Goal: Transaction & Acquisition: Purchase product/service

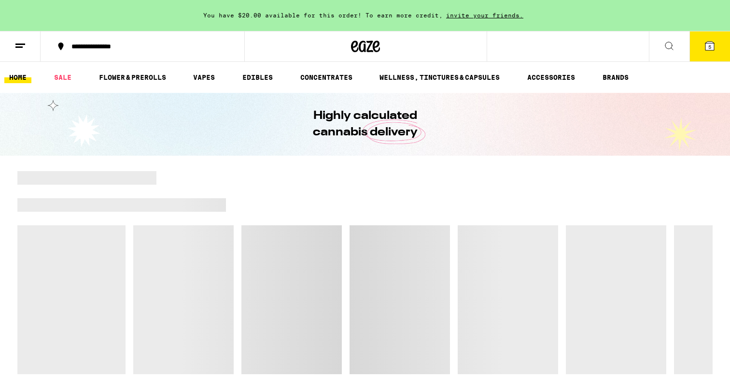
click at [706, 53] on button "5" at bounding box center [710, 46] width 41 height 30
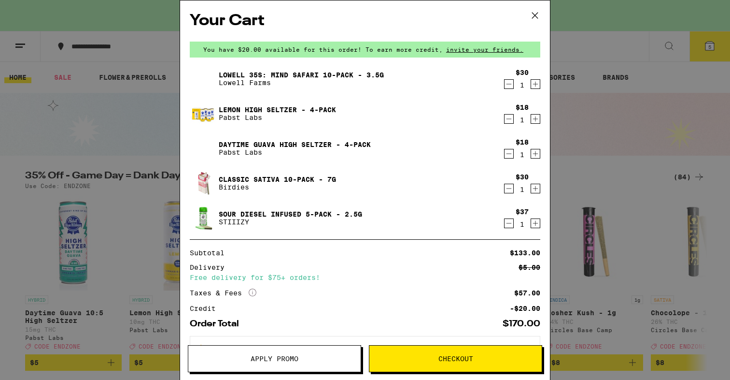
scroll to position [38, 0]
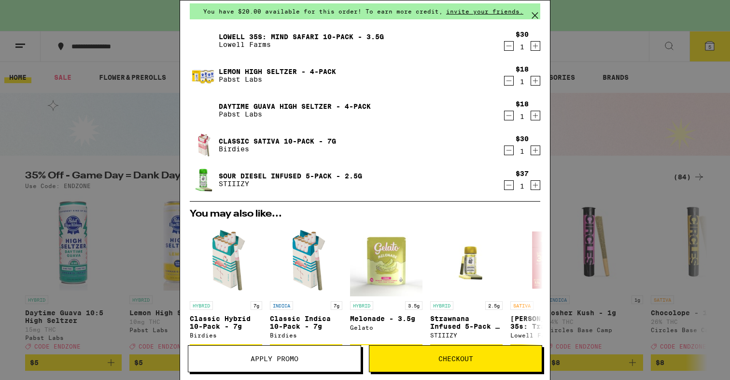
click at [301, 355] on span "Apply Promo" at bounding box center [274, 358] width 172 height 7
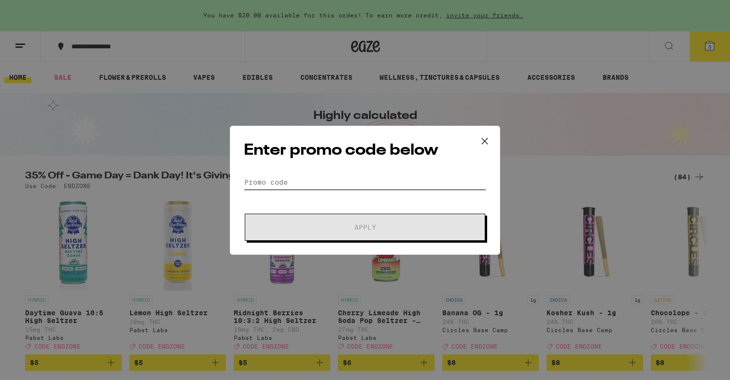
click at [313, 186] on input "Promo Code" at bounding box center [365, 182] width 243 height 14
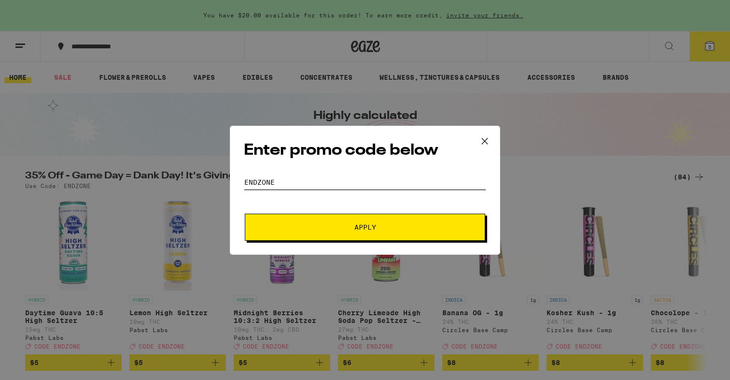
type input "ENDZONE"
click at [337, 216] on button "Apply" at bounding box center [365, 227] width 241 height 27
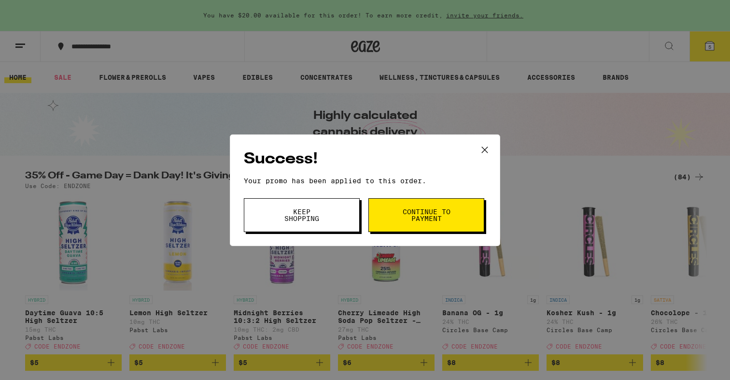
click at [335, 208] on button "Keep Shopping" at bounding box center [302, 215] width 116 height 34
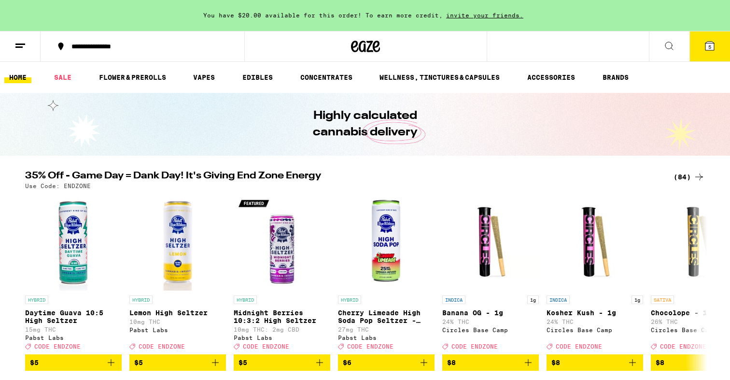
click at [713, 57] on button "5" at bounding box center [710, 46] width 41 height 30
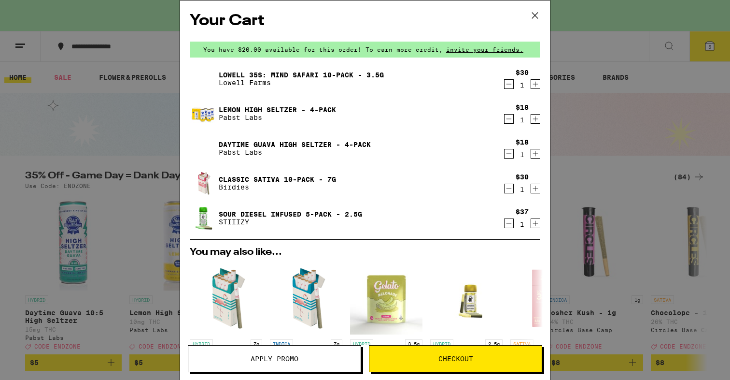
click at [540, 15] on icon at bounding box center [535, 15] width 14 height 14
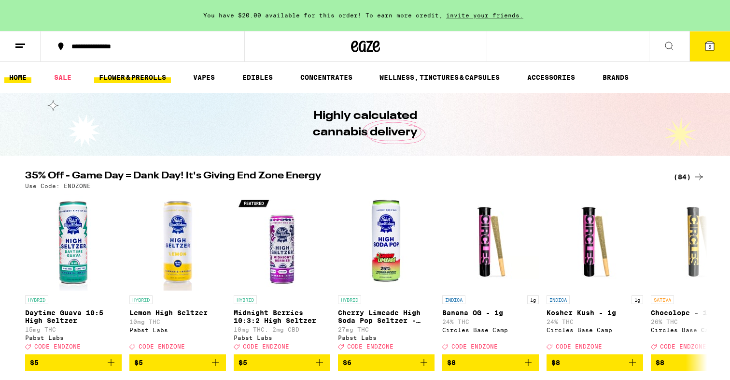
click at [132, 79] on link "FLOWER & PREROLLS" at bounding box center [132, 78] width 77 height 12
click at [48, 80] on ul "HOME SALE FLOWER & PREROLLS VAPES EDIBLES CONCENTRATES WELLNESS, TINCTURES & CA…" at bounding box center [365, 77] width 730 height 31
click at [58, 77] on link "SALE" at bounding box center [62, 78] width 27 height 12
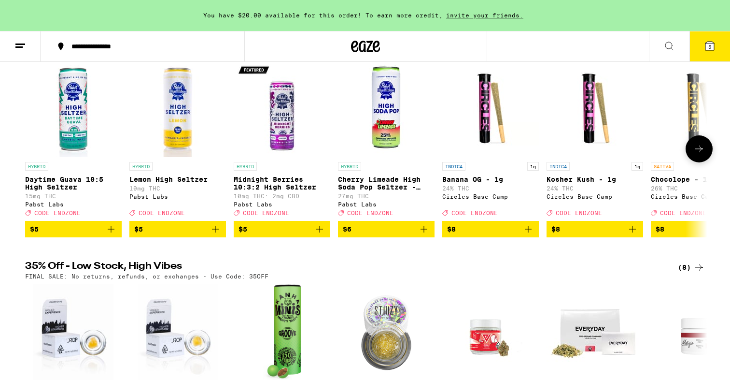
scroll to position [242, 0]
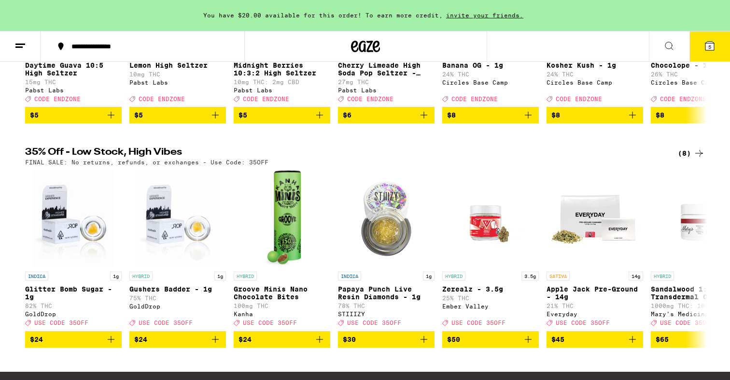
click at [715, 48] on icon at bounding box center [710, 46] width 9 height 9
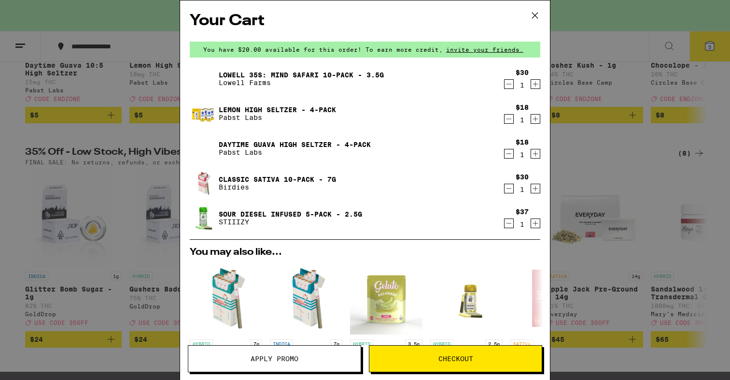
click at [511, 82] on icon "Decrement" at bounding box center [509, 84] width 9 height 12
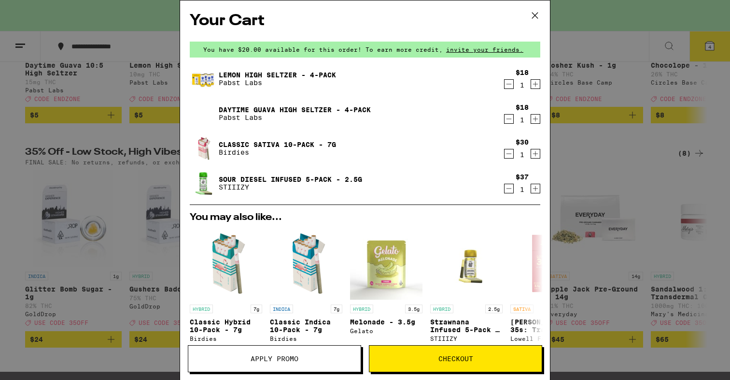
click at [506, 86] on icon "Decrement" at bounding box center [509, 84] width 9 height 12
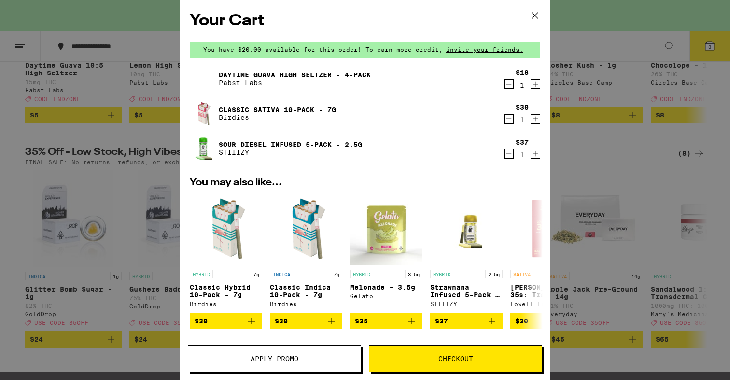
click at [536, 86] on icon "Increment" at bounding box center [535, 84] width 9 height 12
click at [543, 17] on button at bounding box center [535, 15] width 30 height 31
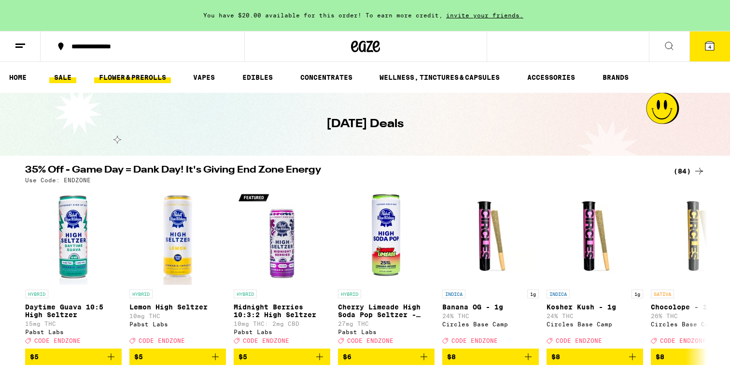
click at [126, 76] on link "FLOWER & PREROLLS" at bounding box center [132, 78] width 77 height 12
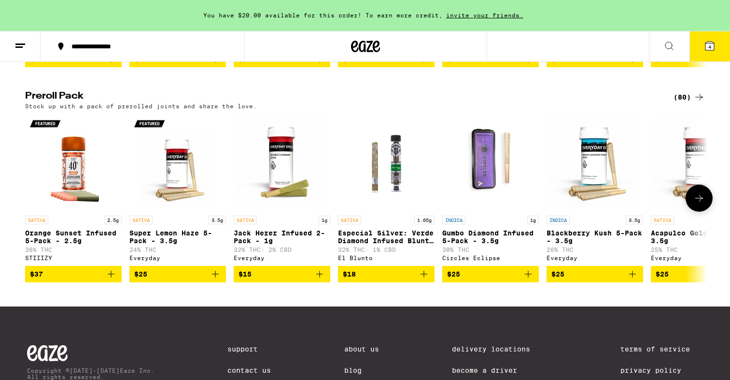
scroll to position [722, 0]
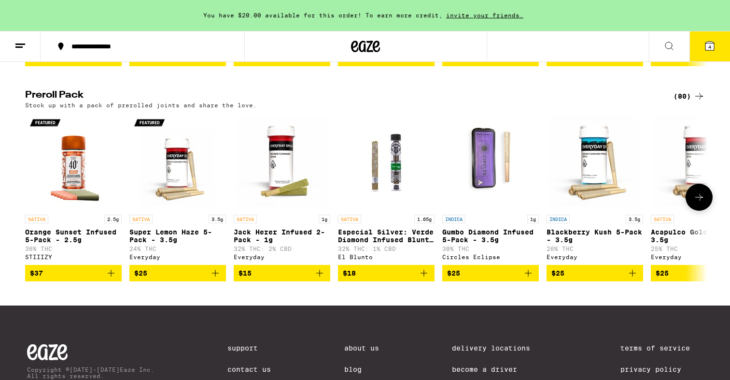
click at [698, 203] on icon at bounding box center [700, 197] width 12 height 12
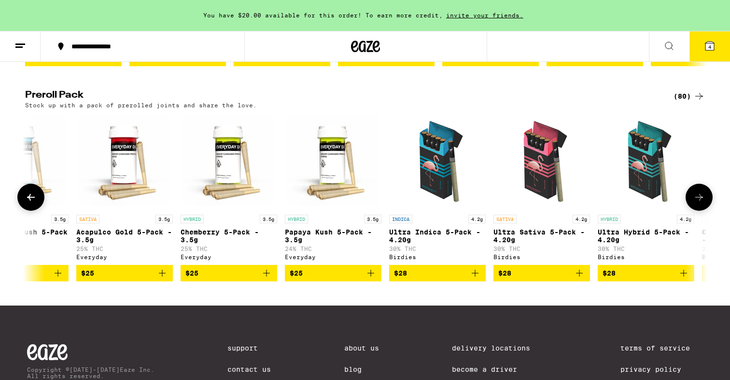
click at [698, 203] on icon at bounding box center [700, 197] width 12 height 12
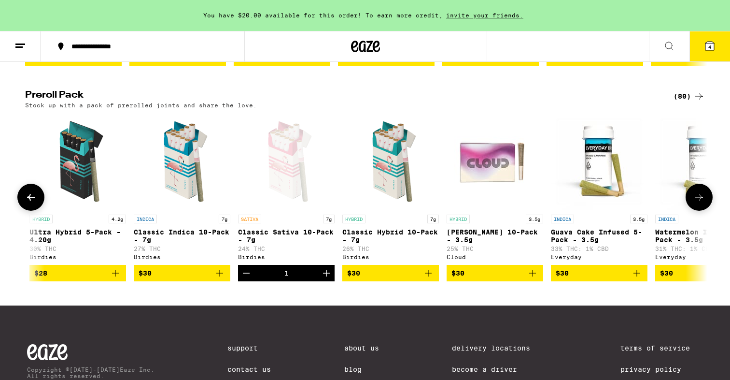
click at [698, 203] on icon at bounding box center [700, 197] width 12 height 12
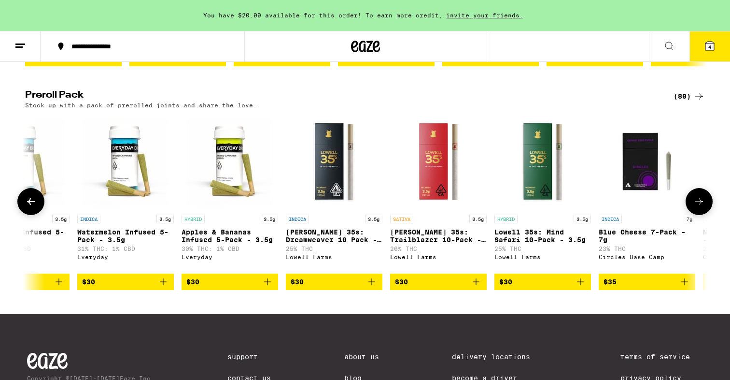
scroll to position [0, 1723]
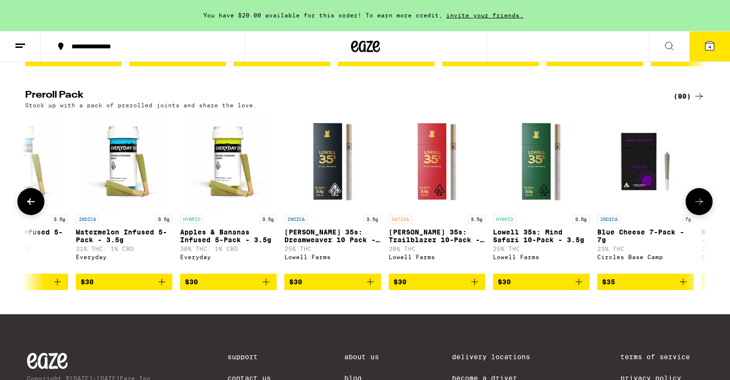
click at [265, 287] on icon "Add to bag" at bounding box center [266, 282] width 12 height 12
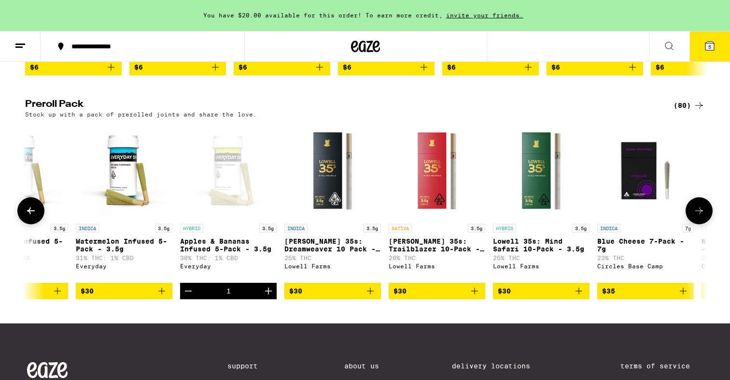
scroll to position [706, 0]
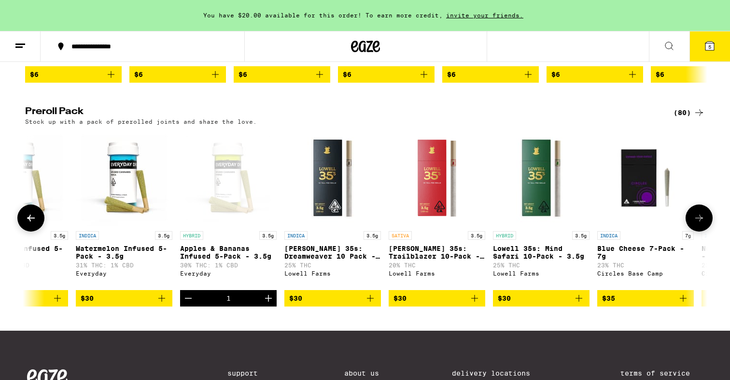
click at [691, 231] on button at bounding box center [699, 217] width 27 height 27
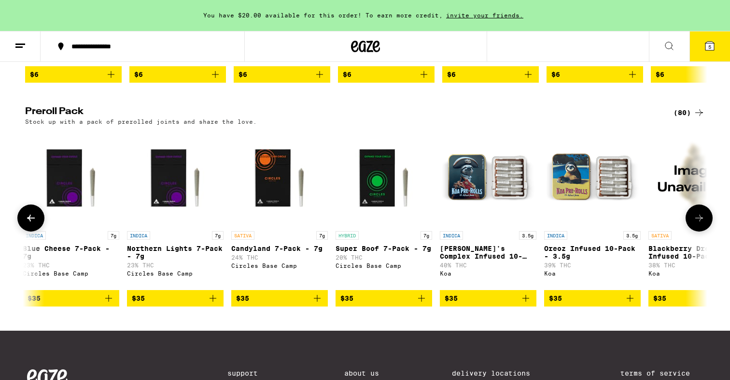
click at [691, 231] on button at bounding box center [699, 217] width 27 height 27
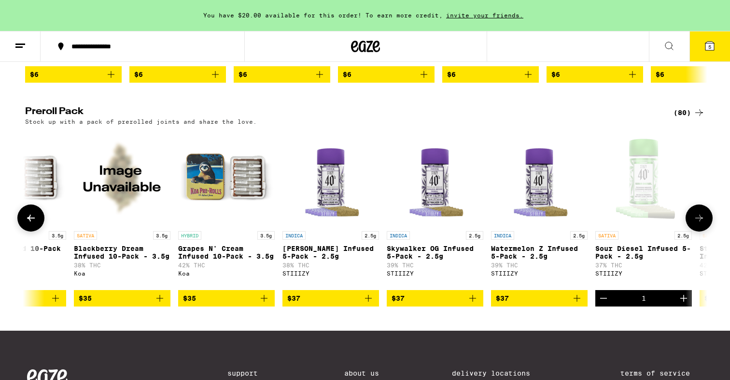
click at [691, 231] on button at bounding box center [699, 217] width 27 height 27
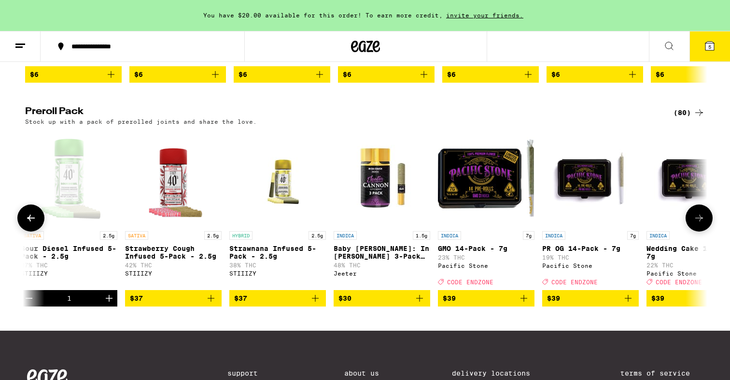
click at [691, 231] on button at bounding box center [699, 217] width 27 height 27
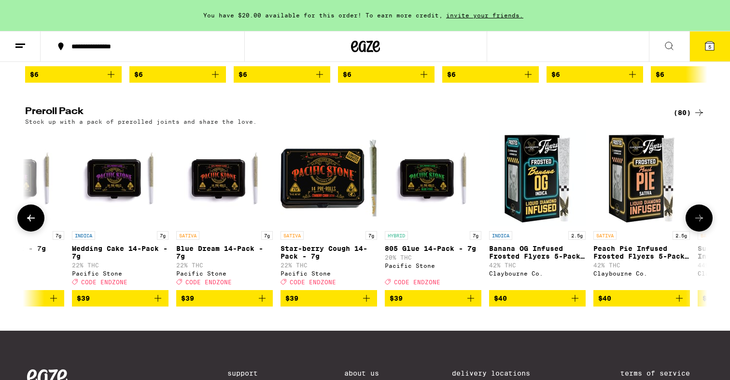
click at [691, 231] on button at bounding box center [699, 217] width 27 height 27
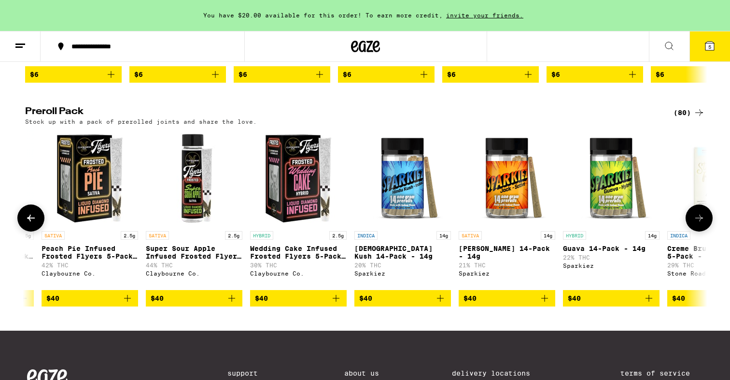
click at [691, 231] on button at bounding box center [699, 217] width 27 height 27
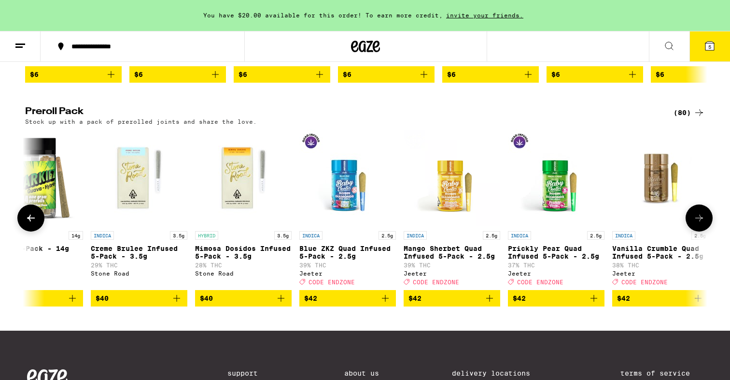
click at [691, 231] on button at bounding box center [699, 217] width 27 height 27
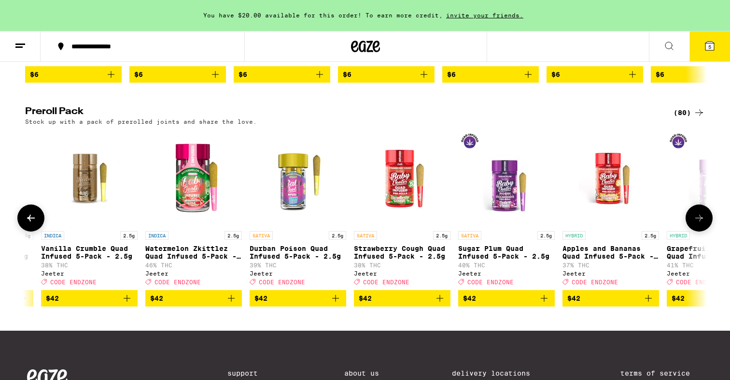
scroll to position [0, 5726]
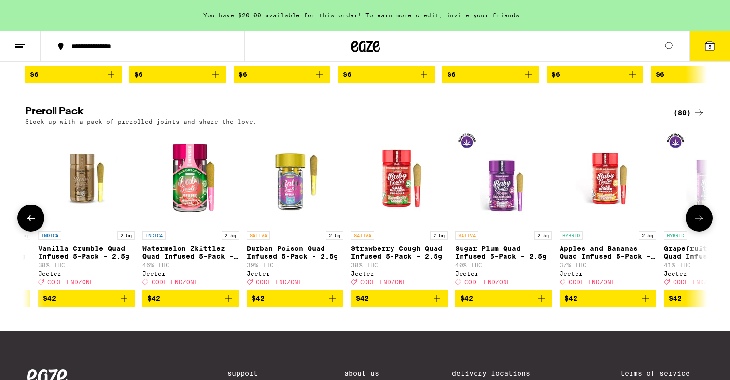
click at [37, 231] on button at bounding box center [30, 217] width 27 height 27
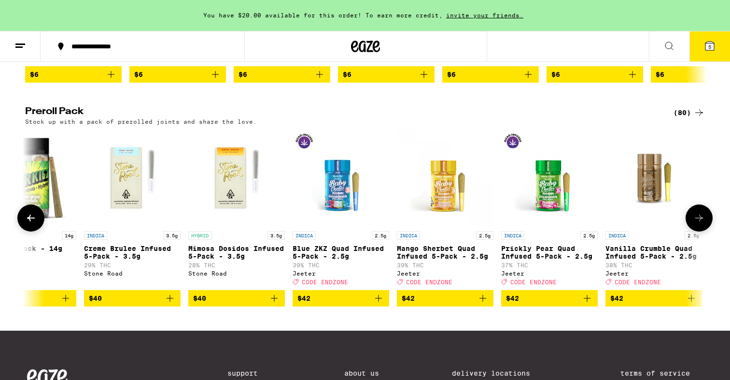
scroll to position [0, 5152]
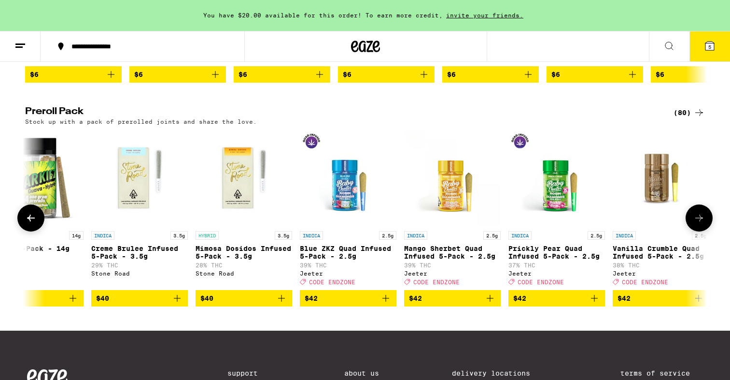
click at [704, 224] on icon at bounding box center [700, 218] width 12 height 12
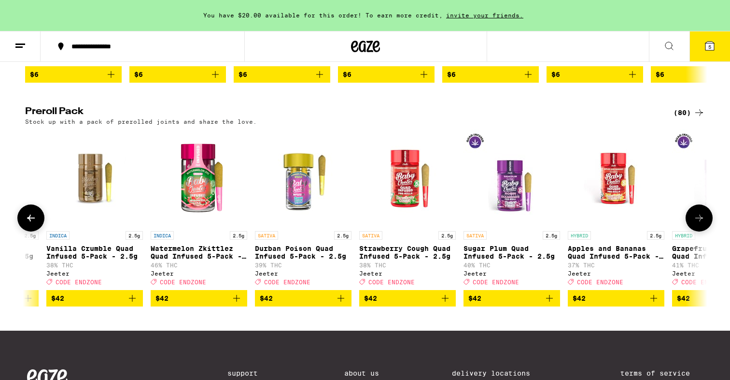
scroll to position [0, 5726]
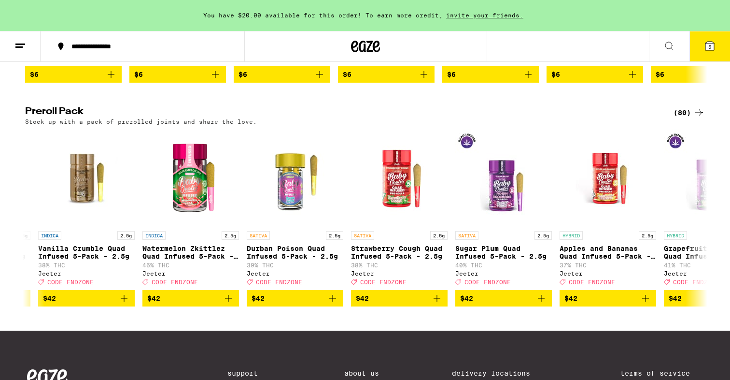
click at [690, 118] on div "(80)" at bounding box center [689, 113] width 31 height 12
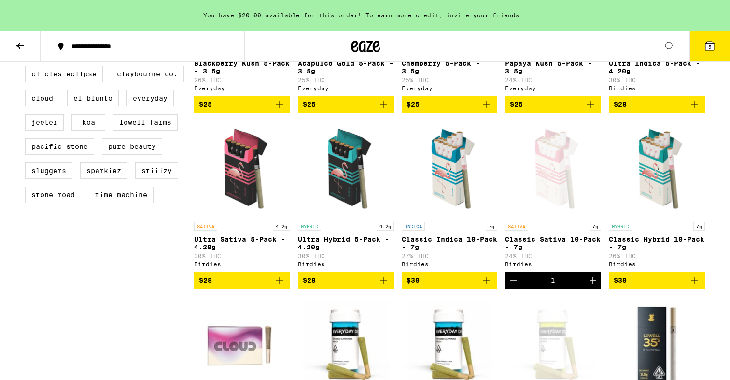
scroll to position [404, 0]
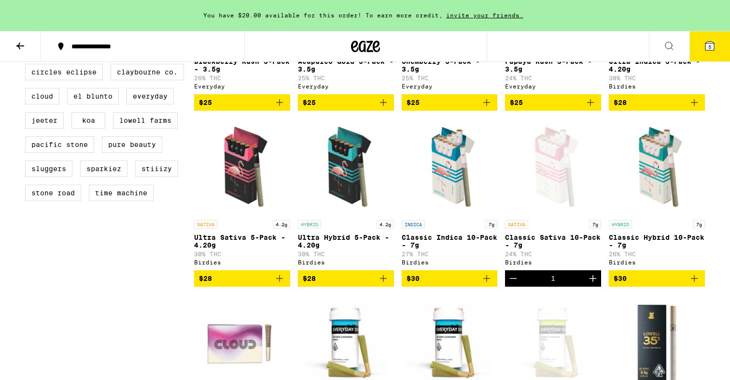
click at [697, 284] on icon "Add to bag" at bounding box center [695, 278] width 12 height 12
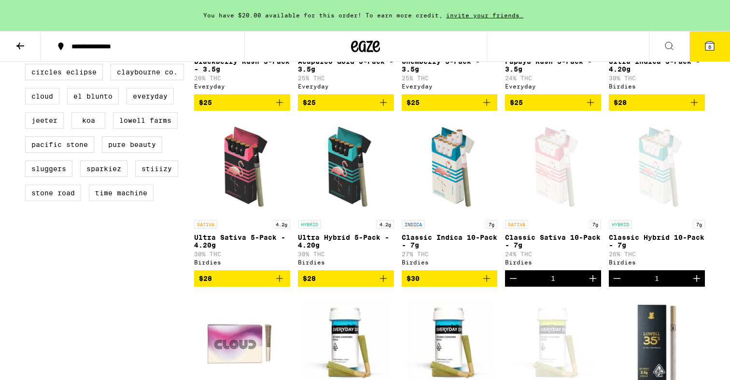
click at [709, 49] on span "6" at bounding box center [710, 47] width 3 height 6
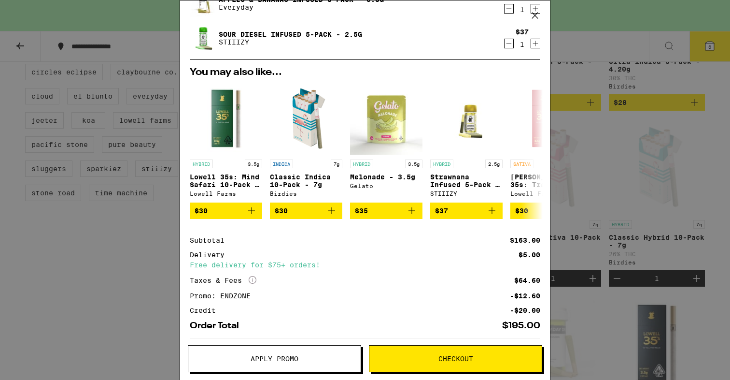
scroll to position [224, 0]
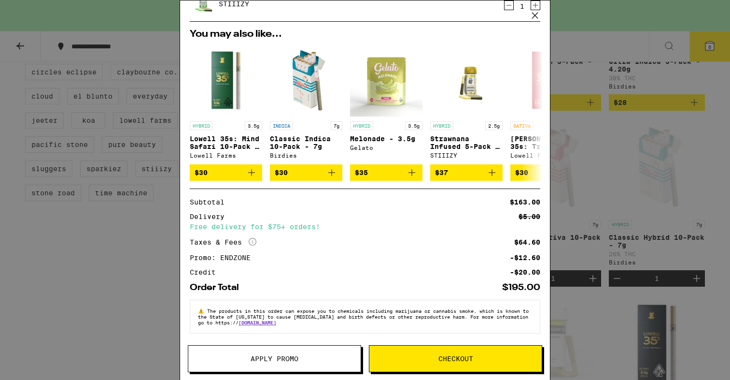
click at [421, 357] on span "Checkout" at bounding box center [456, 358] width 172 height 7
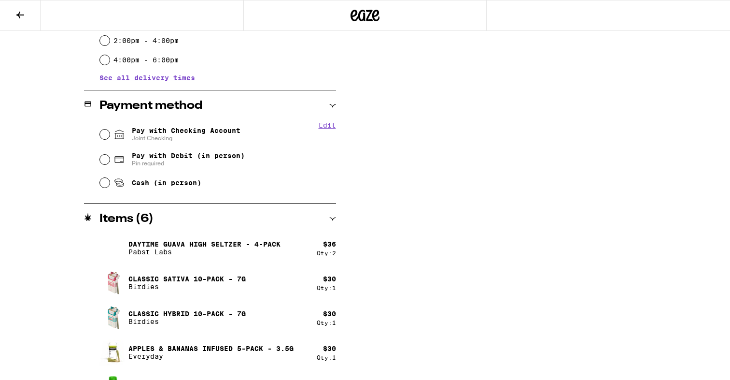
scroll to position [368, 0]
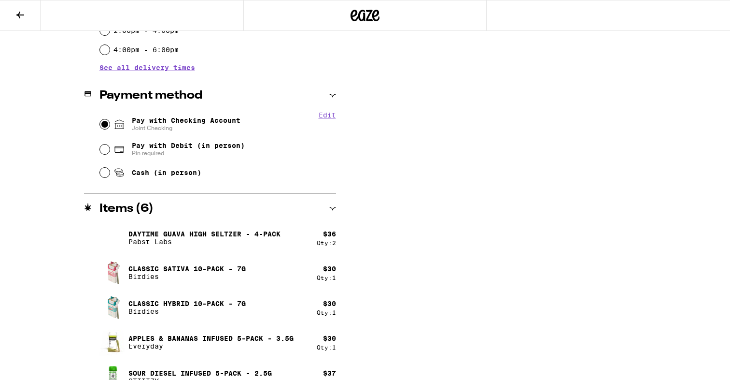
click at [103, 122] on input "Pay with Checking Account Joint Checking" at bounding box center [105, 124] width 10 height 10
radio input "true"
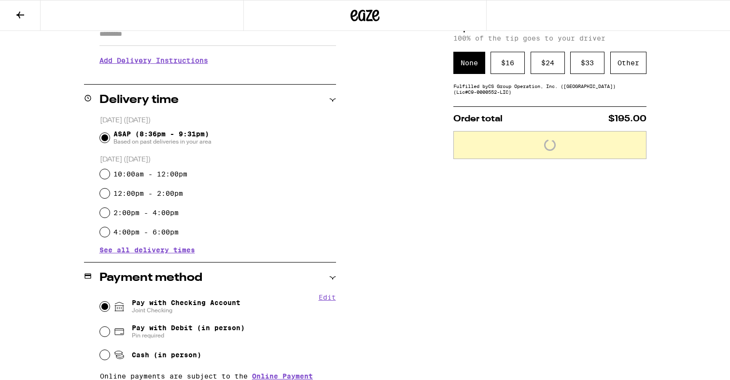
scroll to position [0, 0]
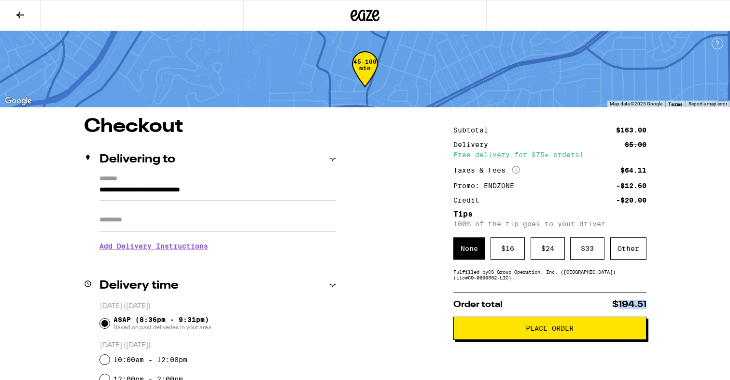
drag, startPoint x: 622, startPoint y: 309, endPoint x: 648, endPoint y: 309, distance: 25.6
copy span "194.51"
click at [561, 330] on span "Place Order" at bounding box center [550, 328] width 48 height 7
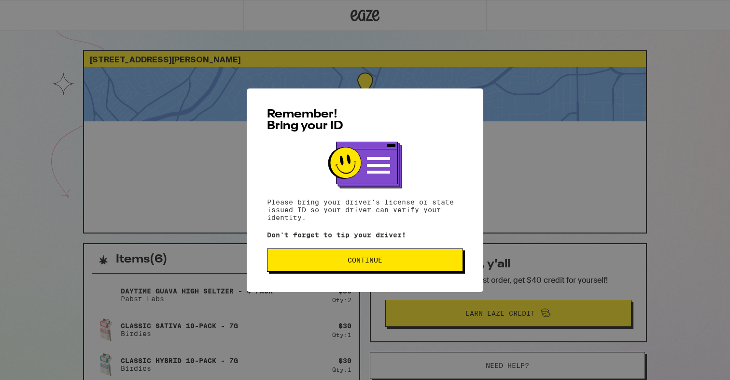
click at [401, 258] on button "Continue" at bounding box center [365, 259] width 196 height 23
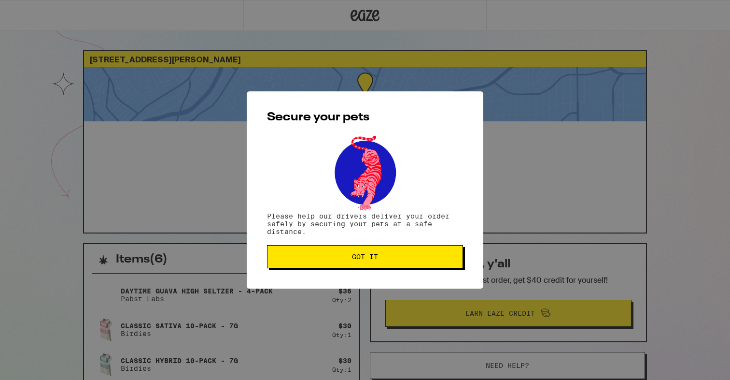
click at [368, 259] on span "Got it" at bounding box center [365, 256] width 26 height 7
